Goal: Information Seeking & Learning: Learn about a topic

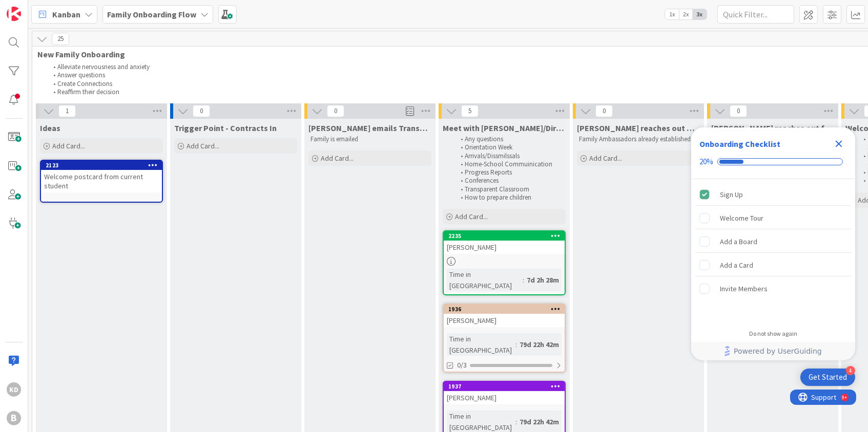
click at [201, 16] on icon at bounding box center [204, 14] width 8 height 8
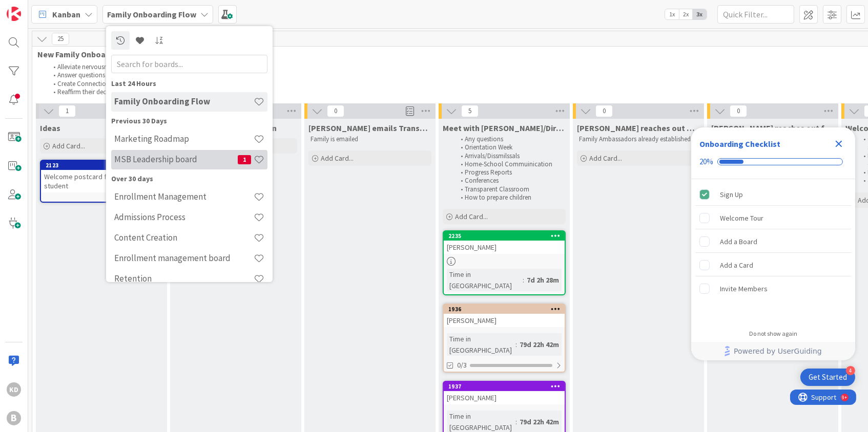
click at [155, 159] on h4 "MSB Leadership board" at bounding box center [175, 159] width 123 height 10
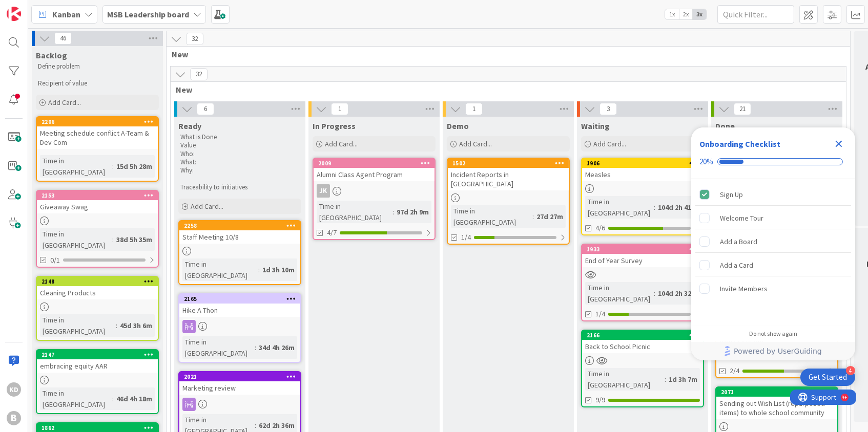
click at [243, 231] on div "Staff Meeting 10/8" at bounding box center [239, 237] width 121 height 13
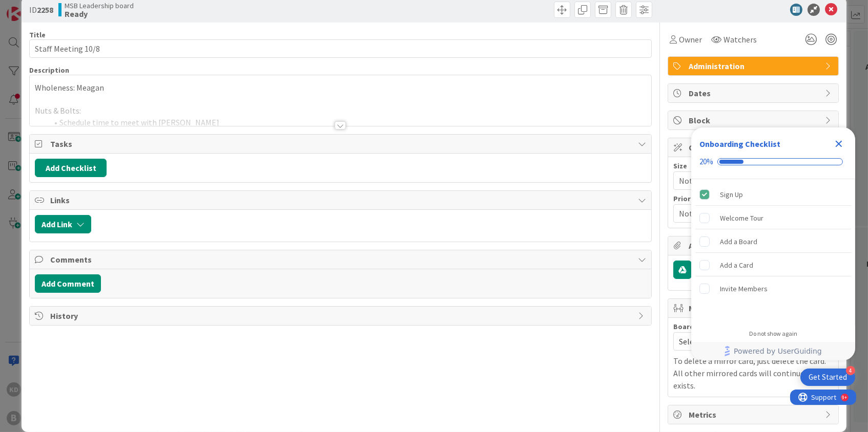
scroll to position [16, 0]
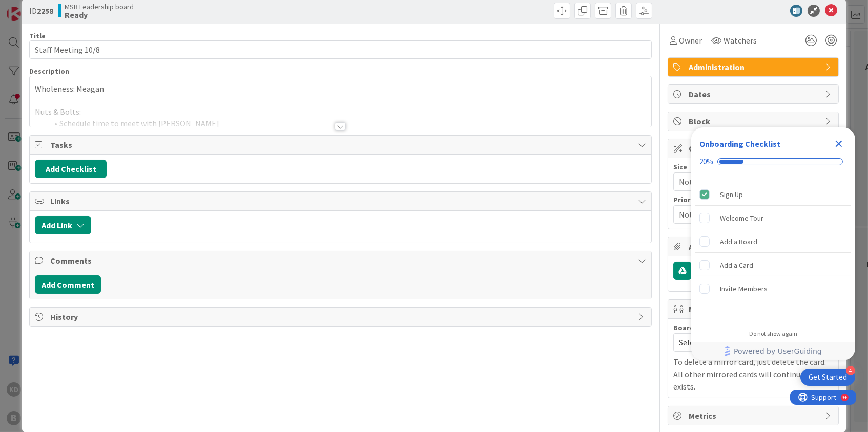
click at [210, 105] on div at bounding box center [340, 114] width 621 height 26
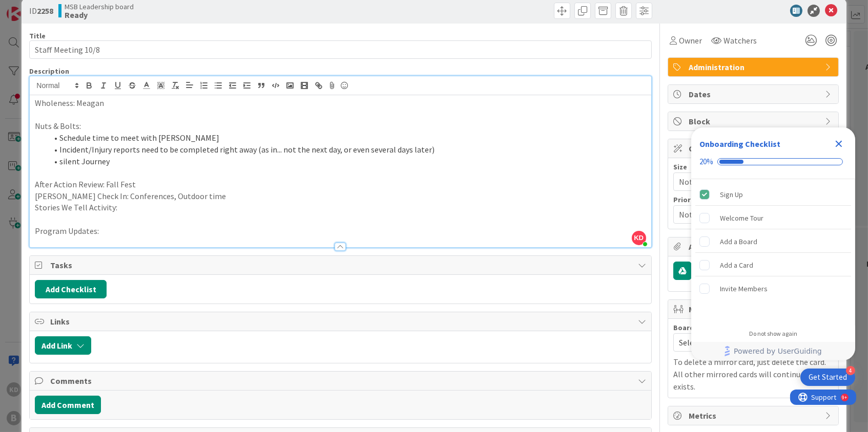
click at [162, 156] on li "silent Journey" at bounding box center [346, 162] width 599 height 12
click at [216, 192] on p "[PERSON_NAME] Check In: Conferences, Outdoor time" at bounding box center [340, 197] width 611 height 12
click at [217, 214] on p at bounding box center [340, 220] width 611 height 12
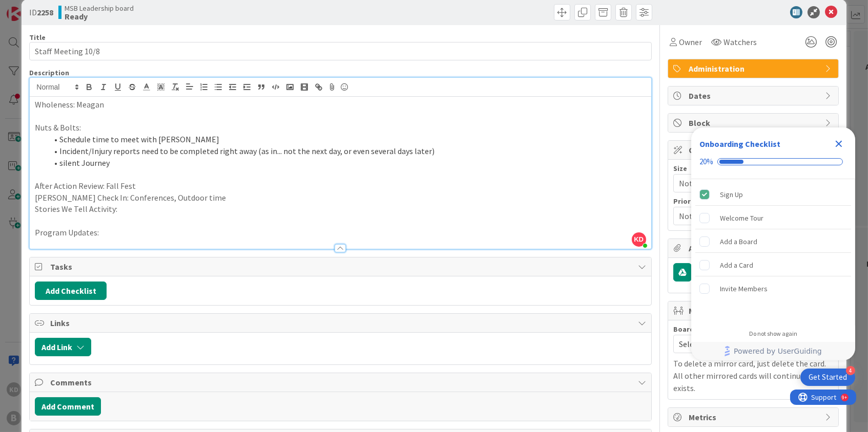
scroll to position [15, 0]
click at [149, 208] on p "Stories We Tell Activity:" at bounding box center [340, 209] width 611 height 12
click at [145, 218] on p at bounding box center [340, 221] width 611 height 12
click at [145, 233] on p "Program Updates:" at bounding box center [340, 232] width 611 height 12
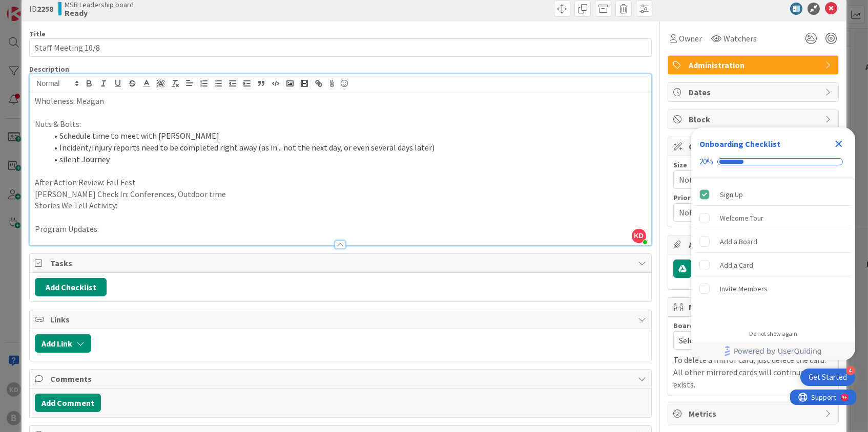
scroll to position [16, 0]
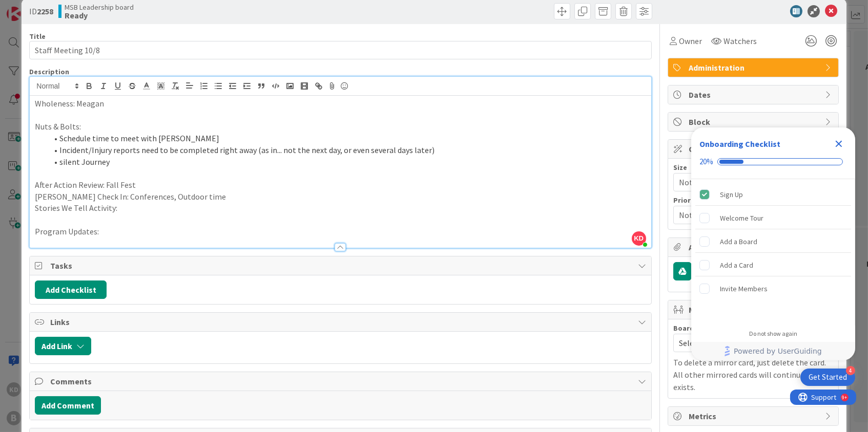
click at [147, 209] on p "Stories We Tell Activity:" at bounding box center [340, 208] width 611 height 12
click at [192, 162] on li "silent Journey" at bounding box center [346, 162] width 599 height 12
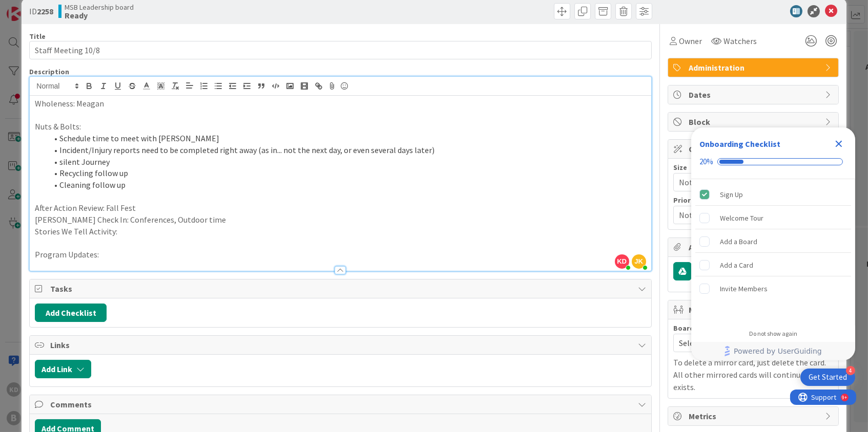
click at [62, 161] on li "silent Journey" at bounding box center [346, 162] width 599 height 12
click at [155, 163] on li "Silent Journey" at bounding box center [346, 162] width 599 height 12
click at [163, 179] on li "Cleaning follow up" at bounding box center [346, 185] width 599 height 12
click at [169, 174] on li "Recycling follow up" at bounding box center [346, 174] width 599 height 12
click at [156, 158] on li "Silent Journey" at bounding box center [346, 162] width 599 height 12
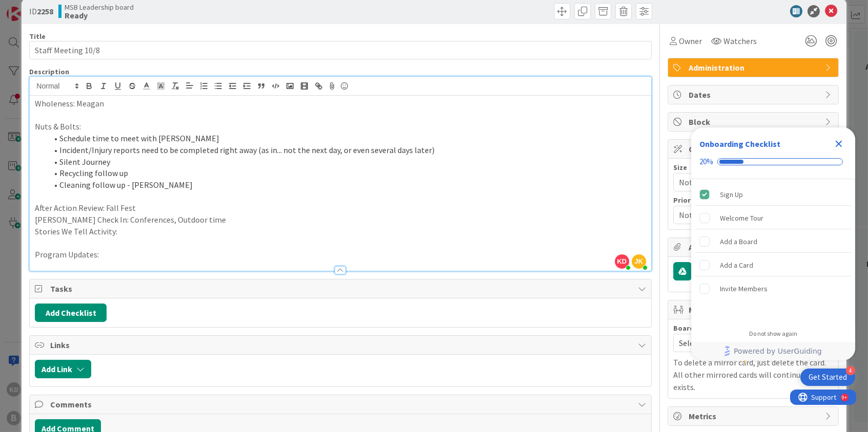
click at [158, 161] on li "Silent Journey" at bounding box center [346, 162] width 599 height 12
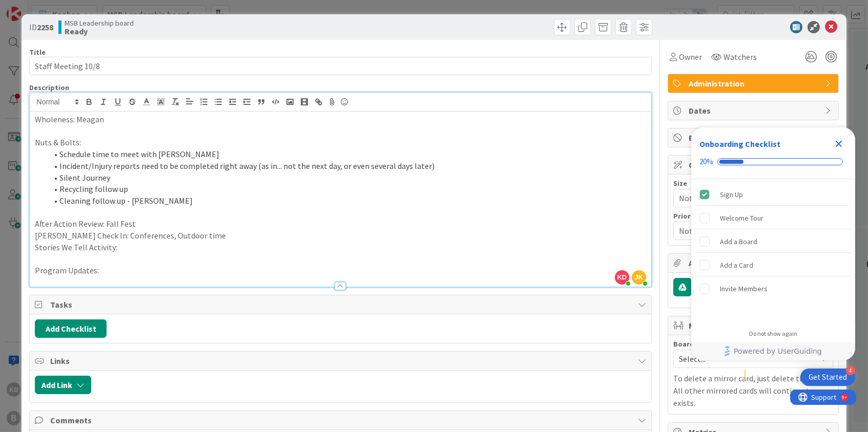
scroll to position [0, 0]
click at [172, 242] on p "Stories We Tell Activity:" at bounding box center [340, 248] width 611 height 12
click at [216, 179] on li "Silent Journey, [DATE]" at bounding box center [346, 178] width 599 height 12
click at [203, 187] on li "Recycling follow up" at bounding box center [346, 189] width 599 height 12
click at [33, 243] on div "Wholeness: Meagan Nuts & Bolts: Schedule time to meet with Meagan Incident/Inju…" at bounding box center [340, 199] width 621 height 175
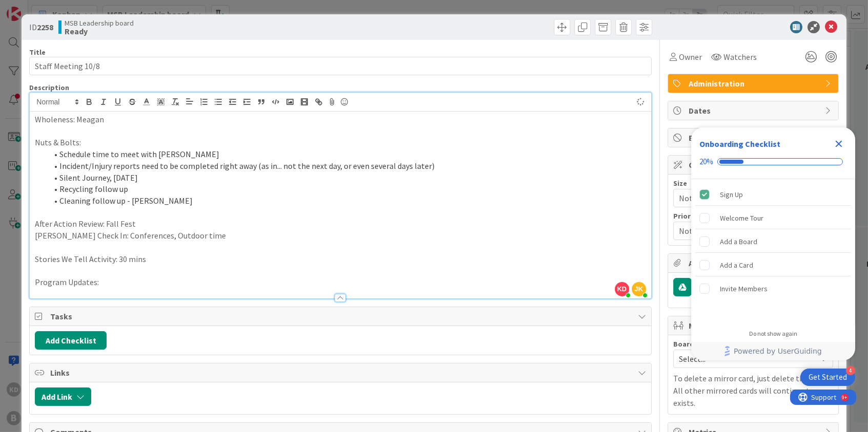
click at [37, 234] on p "[PERSON_NAME] Check In: Conferences, Outdoor time" at bounding box center [340, 236] width 611 height 12
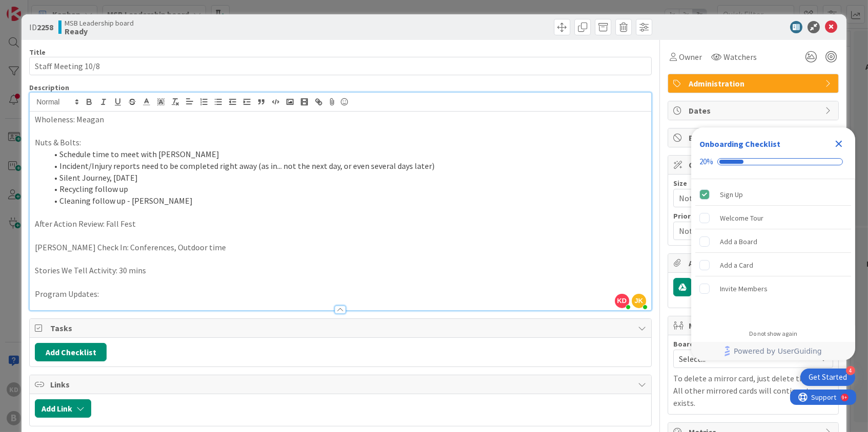
click at [173, 221] on p "After Action Review: Fall Fest" at bounding box center [340, 224] width 611 height 12
click at [34, 222] on div "Wholeness: Meagan Nuts & Bolts: Schedule time to meet with Meagan Incident/Inju…" at bounding box center [340, 211] width 621 height 199
click at [167, 223] on p "After Action Review: Fall Fest" at bounding box center [340, 224] width 611 height 12
click at [166, 268] on p "Stories We Tell Activity: 30 mins" at bounding box center [340, 271] width 611 height 12
click at [207, 225] on p "After Action Review: Fall Fest" at bounding box center [340, 224] width 611 height 12
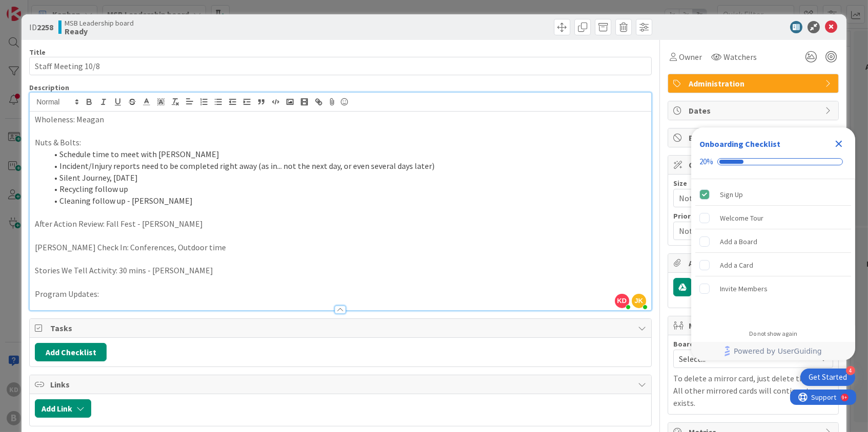
click at [264, 242] on p "[PERSON_NAME] Check In: Conferences, Outdoor time" at bounding box center [340, 248] width 611 height 12
drag, startPoint x: 87, startPoint y: 245, endPoint x: 22, endPoint y: 245, distance: 64.6
click at [22, 245] on div "ID 2258 MSB Leadership board Ready Title 18 / 128 Staff Meeting 10/8 Descriptio…" at bounding box center [434, 266] width 825 height 504
click at [191, 237] on p at bounding box center [340, 236] width 611 height 12
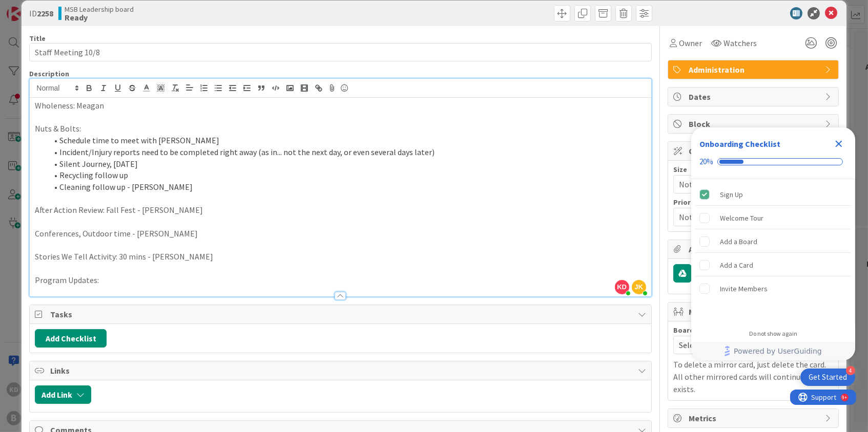
scroll to position [15, 0]
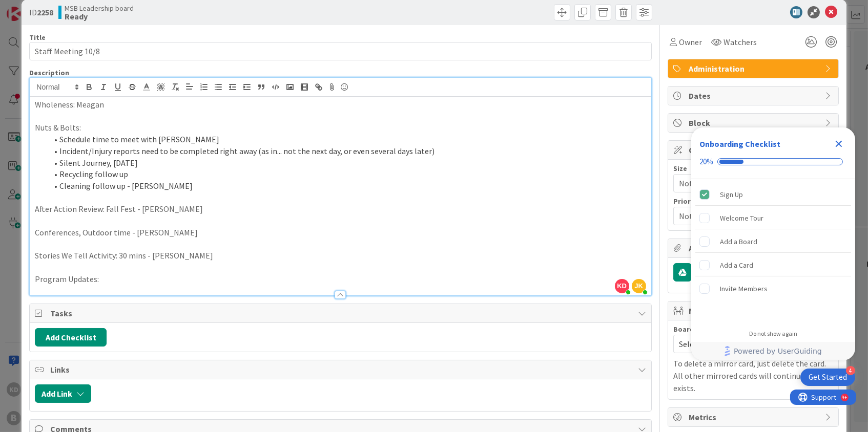
click at [838, 145] on icon "Close Checklist" at bounding box center [839, 144] width 7 height 7
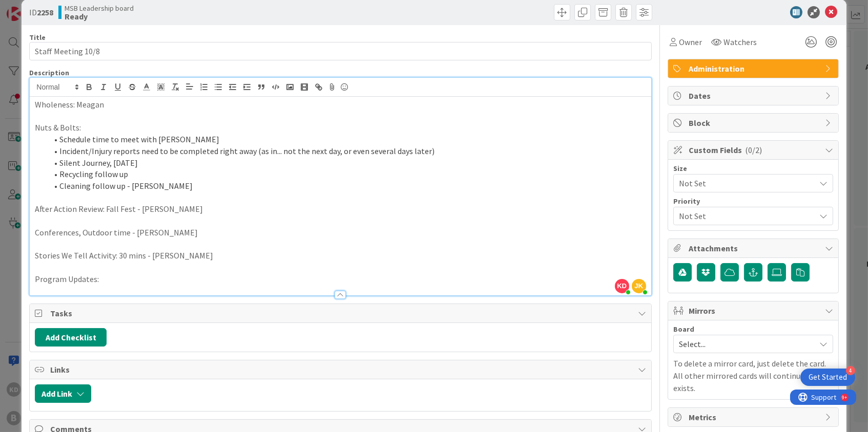
scroll to position [0, 0]
click at [175, 182] on li "Cleaning follow up - [PERSON_NAME]" at bounding box center [346, 186] width 599 height 12
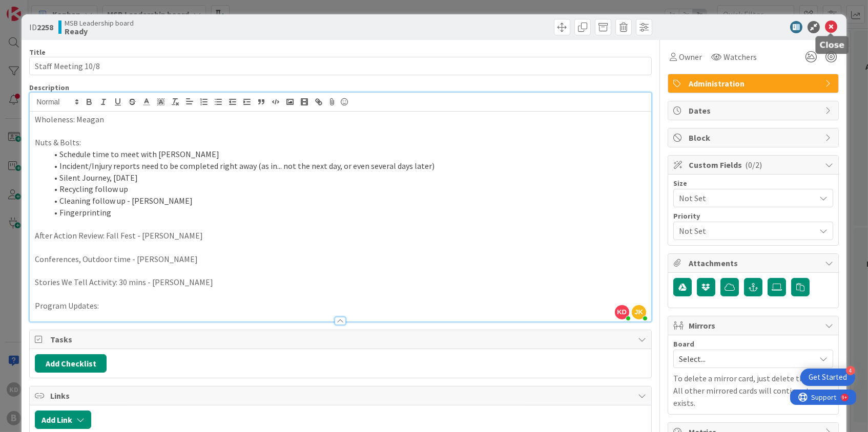
click at [829, 26] on icon at bounding box center [831, 27] width 12 height 12
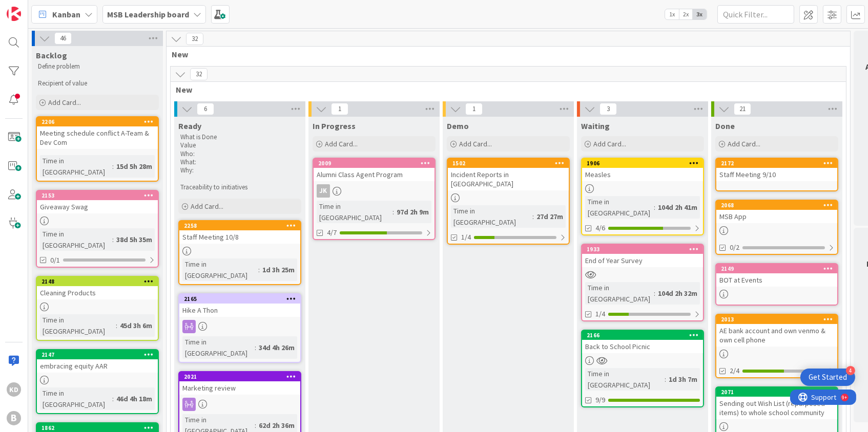
click at [260, 242] on div "2258 Staff Meeting 10/8 Time in [GEOGRAPHIC_DATA] : 1d 3h 25m" at bounding box center [239, 252] width 123 height 65
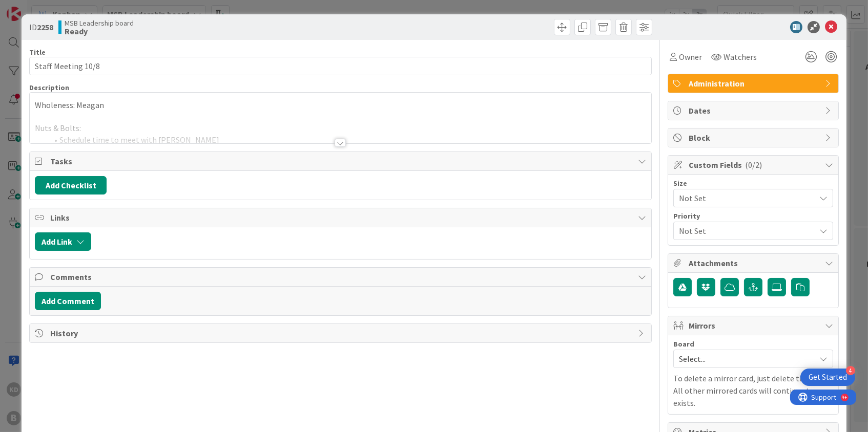
click at [216, 123] on div at bounding box center [340, 130] width 621 height 26
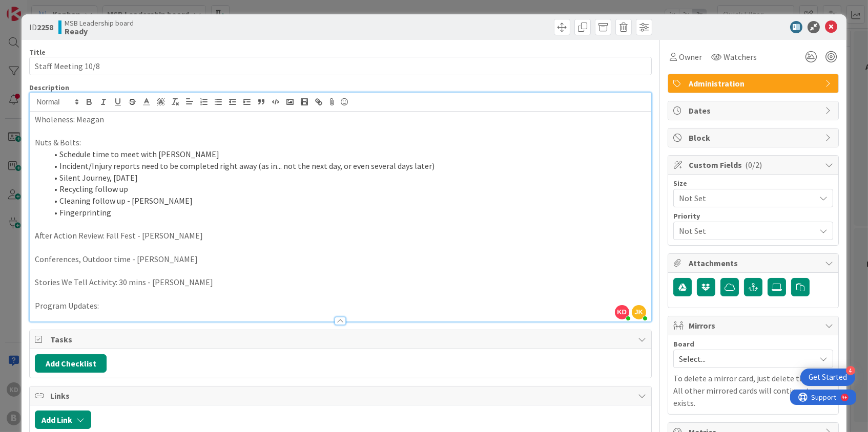
click at [154, 218] on p at bounding box center [340, 224] width 611 height 12
click at [156, 211] on li "Fingerprinting" at bounding box center [346, 213] width 599 height 12
